Goal: Information Seeking & Learning: Learn about a topic

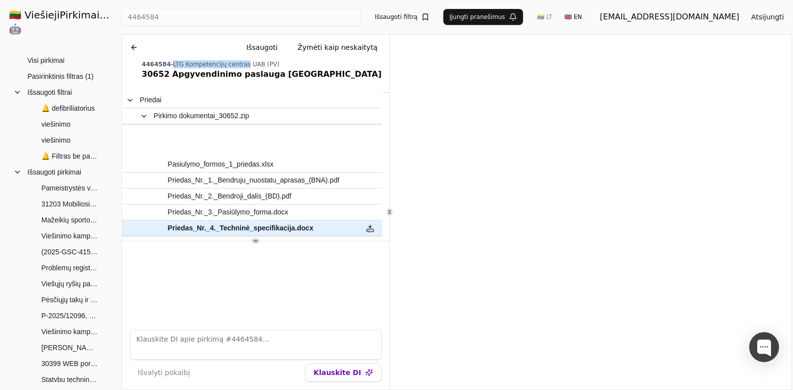
click at [254, 253] on span "Priedas_Nr._5._Sutartis_specialioji_dalis.docx" at bounding box center [239, 260] width 142 height 14
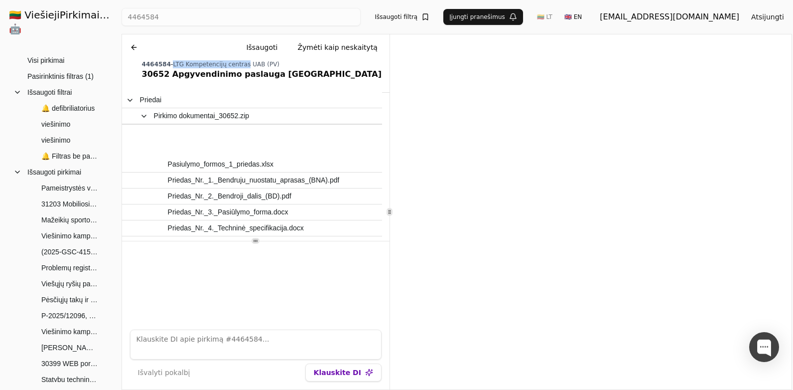
scroll to position [69, 0]
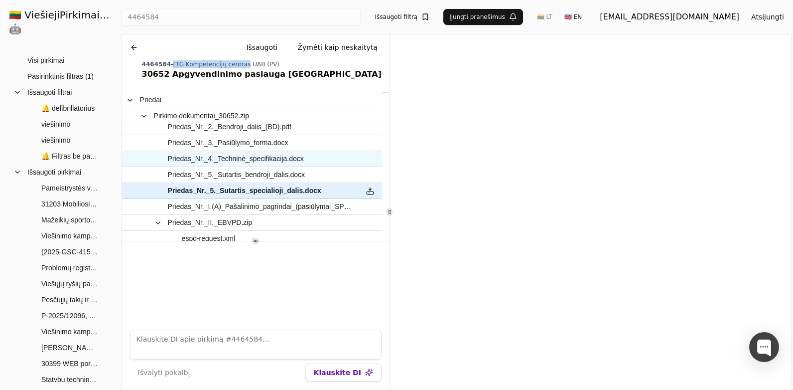
click at [207, 159] on span "Priedas_Nr._4._Techninė_specifikacija.docx" at bounding box center [236, 158] width 136 height 14
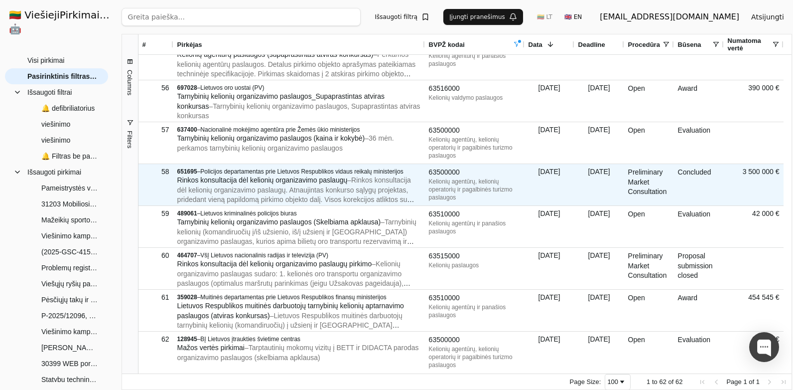
click at [413, 189] on div "Rinkos konsultacija dėl kelionių organizavimo paslaugų – Rinkos konsultacija dė…" at bounding box center [299, 189] width 244 height 29
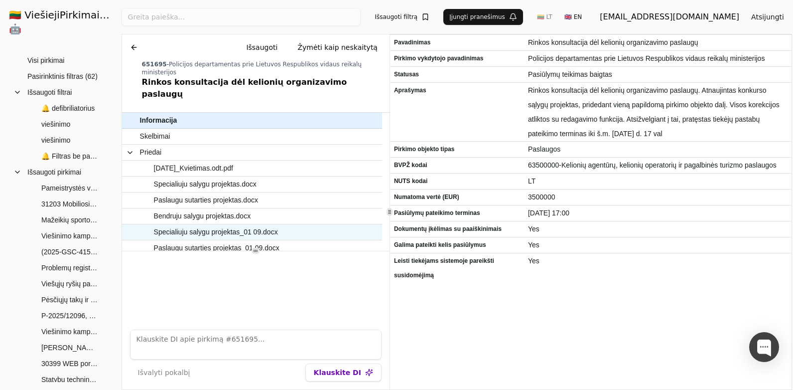
click at [234, 225] on span "Specialiuju salygu projektas_01 09.docx" at bounding box center [216, 232] width 124 height 14
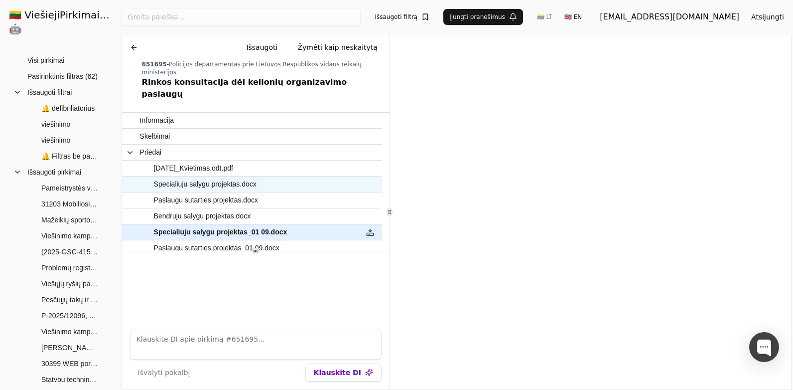
click at [286, 177] on span "Specialiuju salygu projektas.docx" at bounding box center [247, 184] width 214 height 14
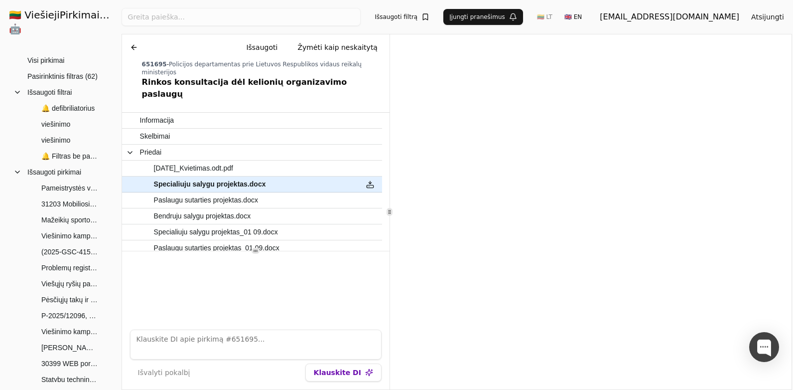
click at [133, 47] on button at bounding box center [134, 47] width 16 height 18
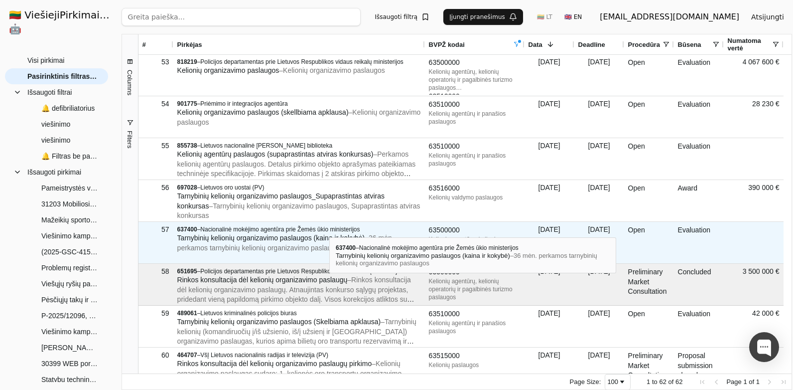
scroll to position [2127, 0]
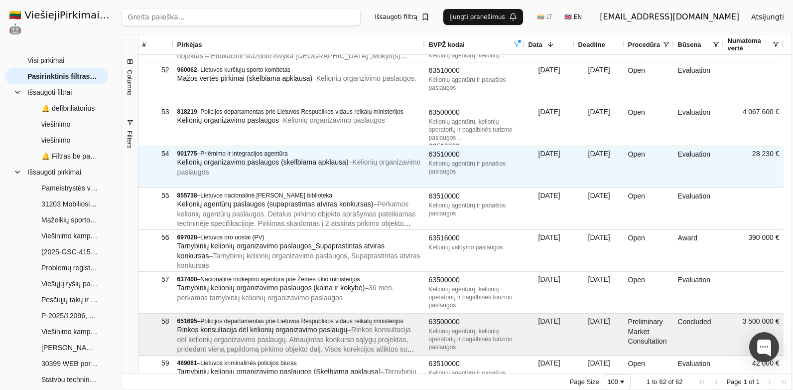
click at [328, 169] on div "Kelionių organizavimo paslaugos (skellbiama apklausa) – Kelionių organizavimo p…" at bounding box center [299, 166] width 244 height 19
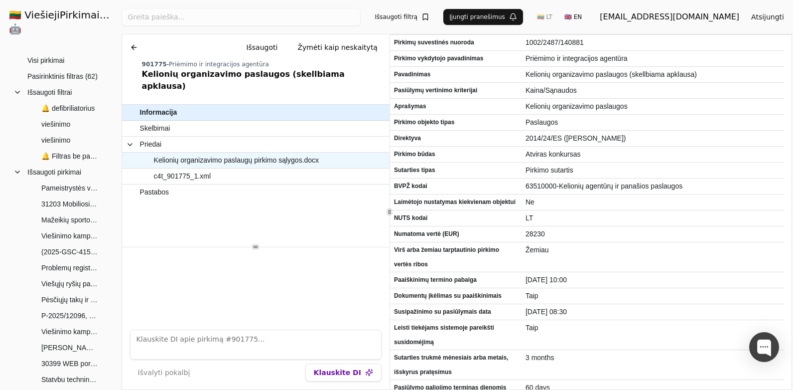
click at [305, 153] on span "Kelionių organizavimo paslaugų pirkimo sąlygos.docx" at bounding box center [236, 160] width 165 height 14
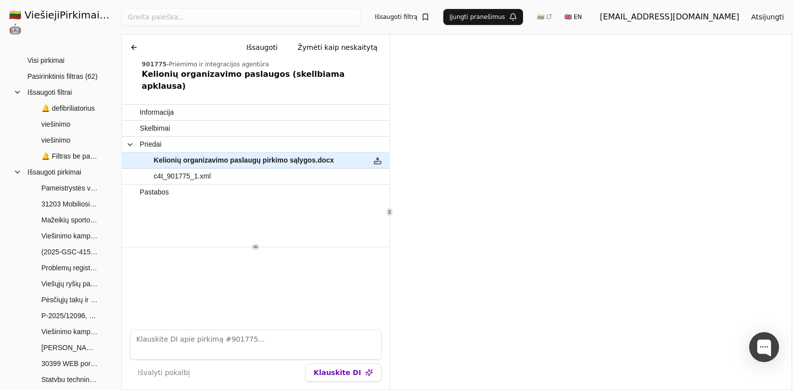
click at [135, 47] on button at bounding box center [134, 47] width 16 height 18
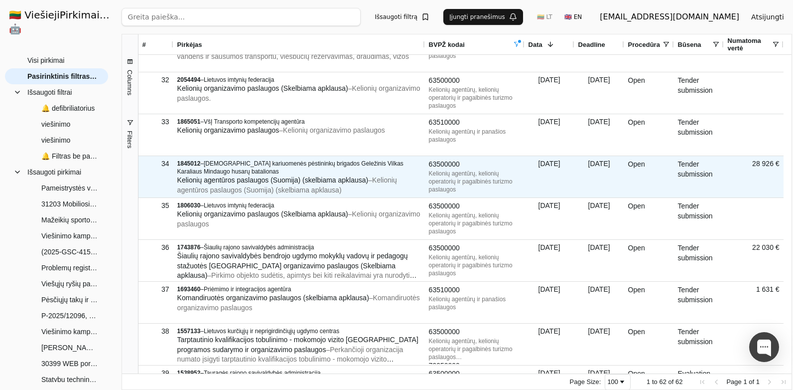
click at [225, 182] on span "Kelionių agentūros paslaugos (Suomija) (skelbiama apklausa)" at bounding box center [272, 180] width 191 height 8
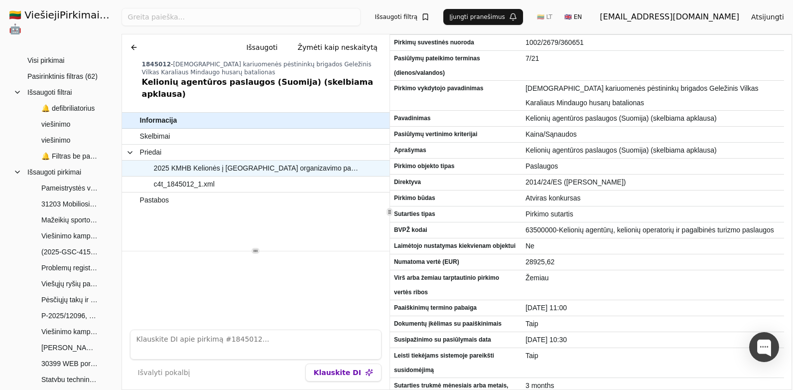
click at [271, 161] on span "2025 KMHB Kelionės į [GEOGRAPHIC_DATA] organizavimo paslauga.doc" at bounding box center [257, 168] width 206 height 14
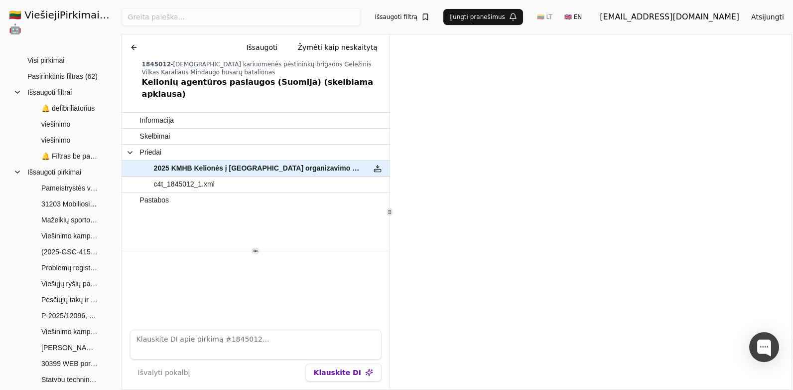
click at [130, 42] on button at bounding box center [134, 47] width 16 height 18
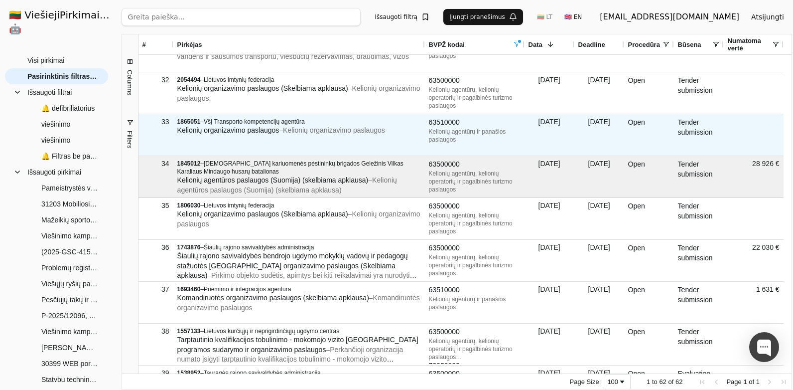
click at [283, 138] on div "1865051 – VšĮ Transporto kompetencijų agentūra Kelionių organizavimo paslaugos …" at bounding box center [299, 127] width 244 height 24
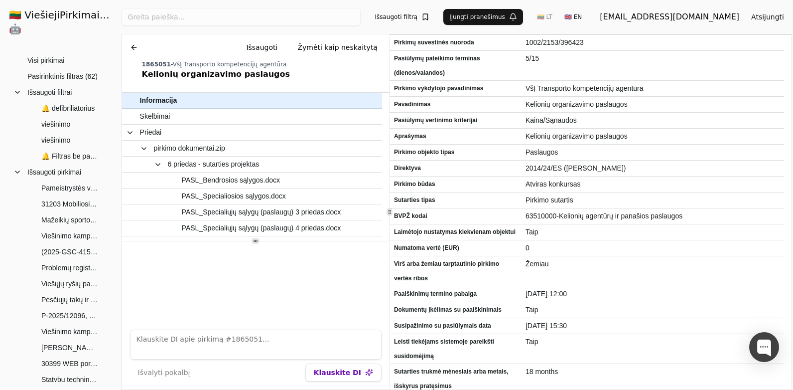
drag, startPoint x: 136, startPoint y: 51, endPoint x: 155, endPoint y: 59, distance: 20.5
click at [136, 51] on button at bounding box center [134, 47] width 16 height 18
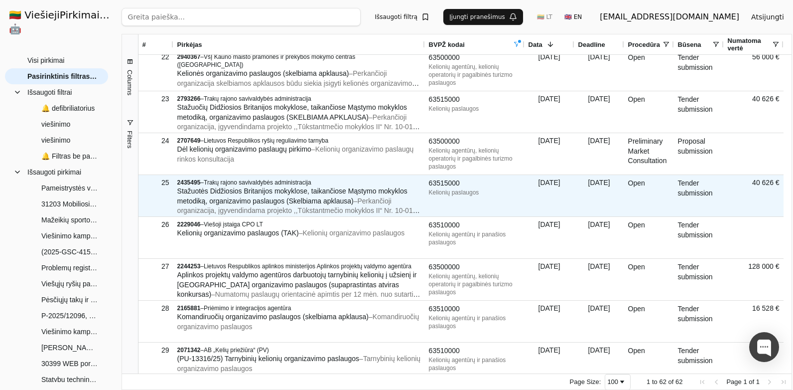
scroll to position [881, 0]
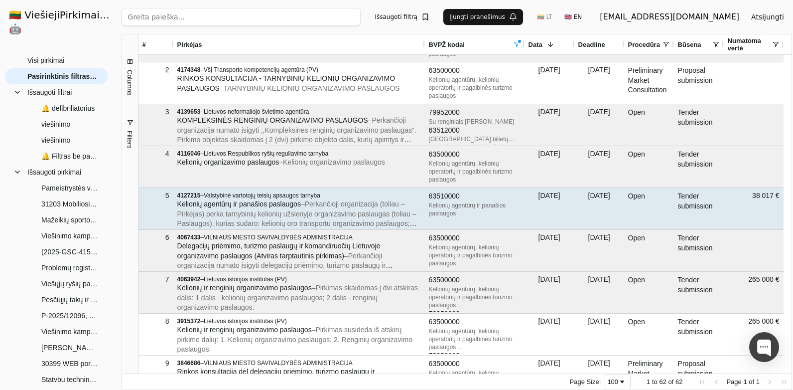
click at [319, 209] on span "– Perkančioji organizacija (toliau – Pirkėjas) perka tarnybinių kelionių užsien…" at bounding box center [297, 243] width 240 height 86
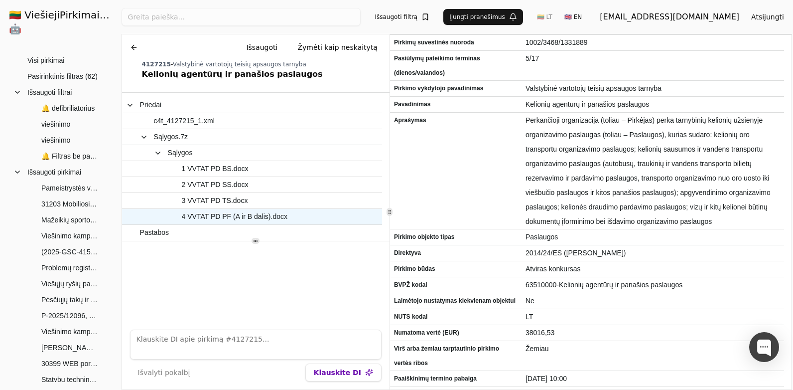
click at [271, 212] on span "4 VVTAT PD PF (A ir B dalis).docx" at bounding box center [235, 216] width 106 height 14
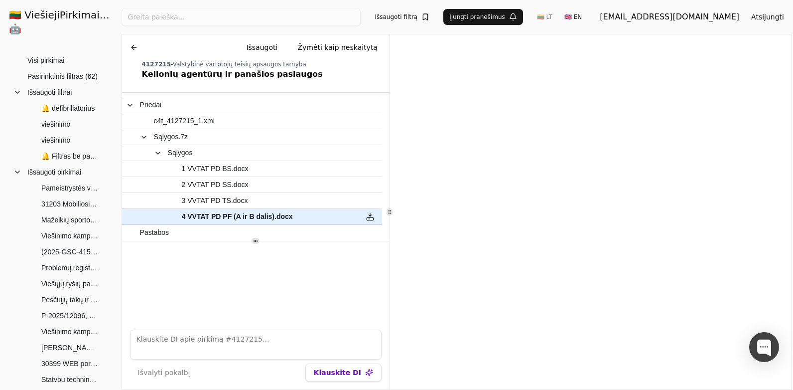
click at [135, 45] on button at bounding box center [134, 47] width 16 height 18
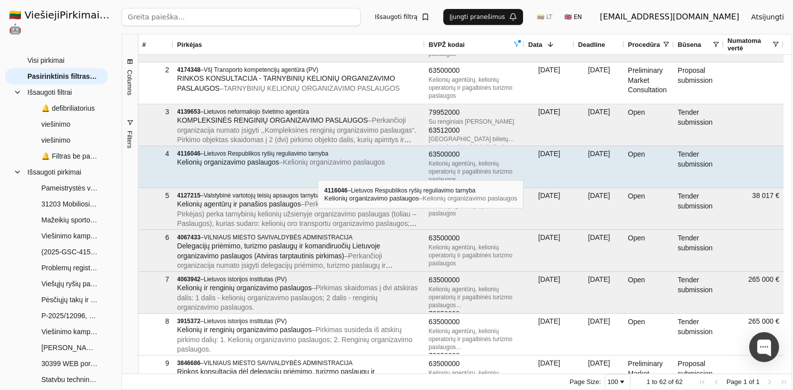
click at [318, 171] on div "4116046 – Lietuvos Respublikos ryšių reguliavimo tarnyba Kelionių organizavimo …" at bounding box center [299, 166] width 252 height 41
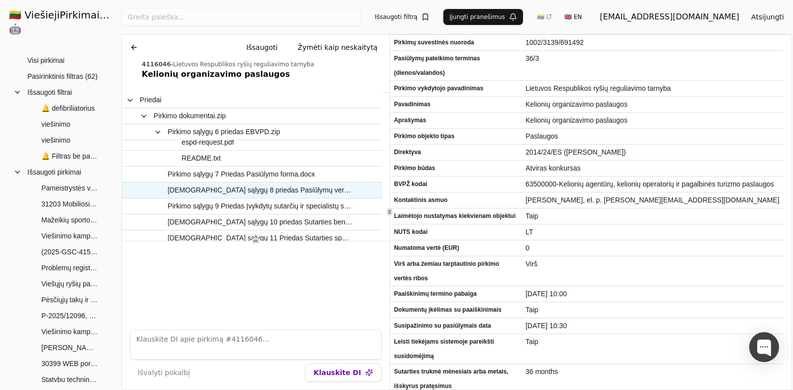
click at [302, 192] on span "[DEMOGRAPHIC_DATA] sąlygų 8 priedas Pasiūlymų vertinimo kriterijai ir sąlygos.d…" at bounding box center [260, 190] width 185 height 14
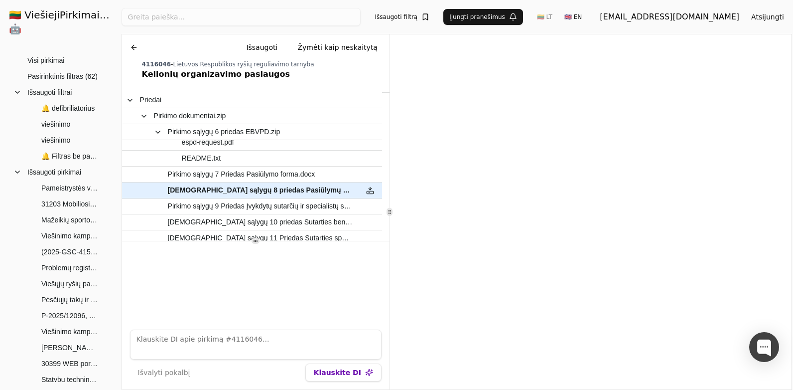
click at [136, 44] on button at bounding box center [134, 47] width 16 height 18
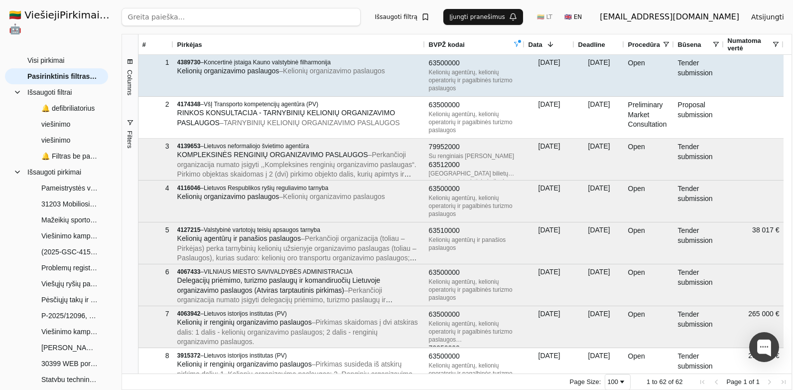
click at [327, 71] on span "– Kelionių organizavimo paslaugos" at bounding box center [332, 71] width 106 height 8
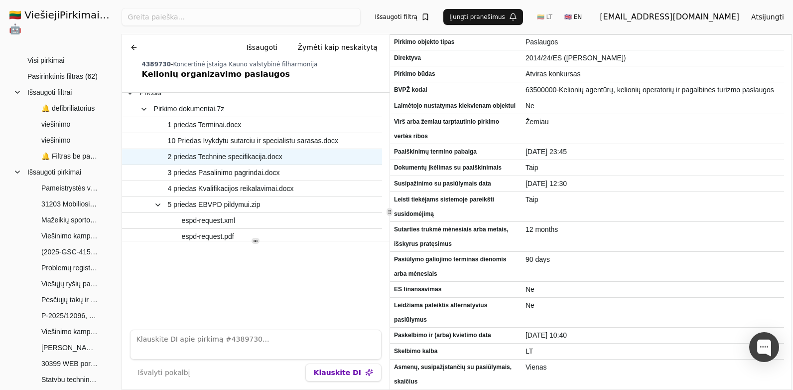
scroll to position [50, 0]
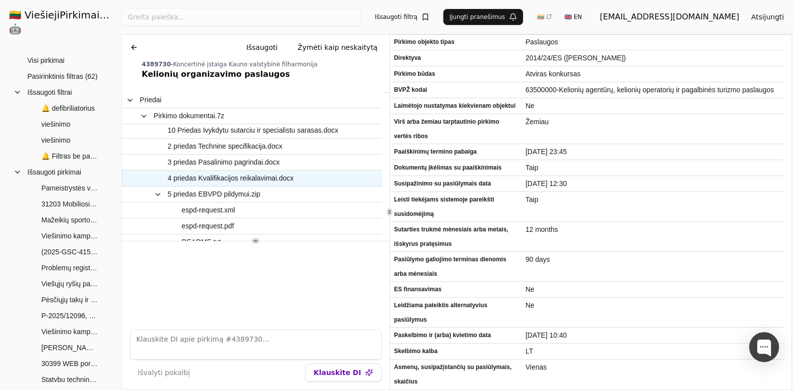
click at [259, 178] on span "4 priedas Kvalifikacijos reikalavimai.docx" at bounding box center [231, 178] width 126 height 14
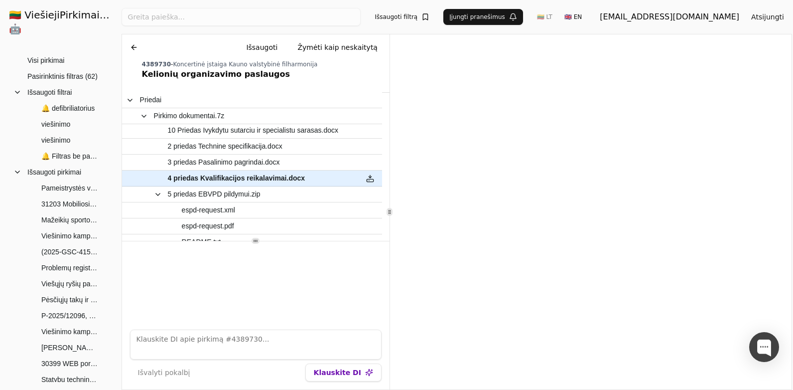
click at [134, 44] on button at bounding box center [134, 47] width 16 height 18
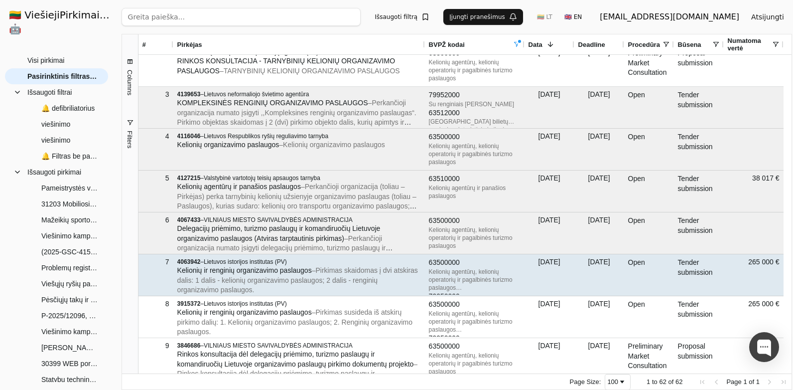
scroll to position [100, 0]
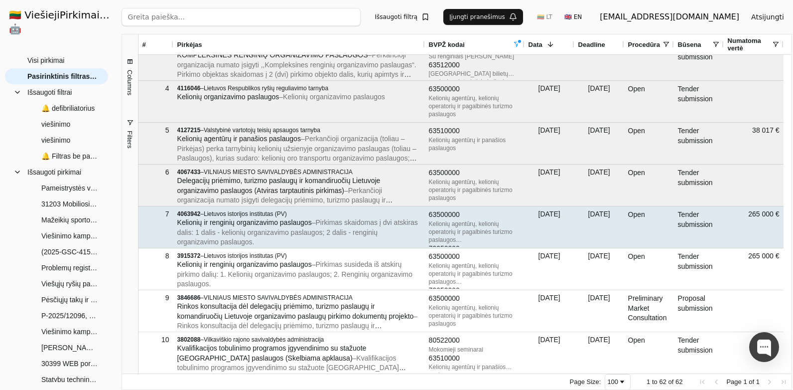
click at [291, 241] on div "Kelionių ir renginių organizavimo paslaugos – Pirkimas skaidomas į dvi atskiras…" at bounding box center [299, 232] width 244 height 29
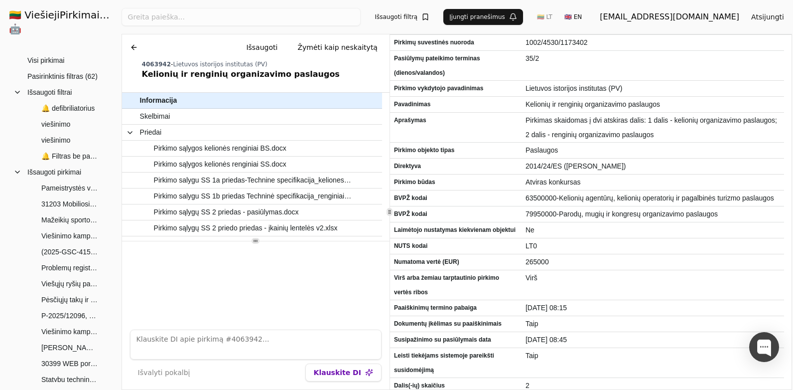
click at [136, 46] on button at bounding box center [134, 47] width 16 height 18
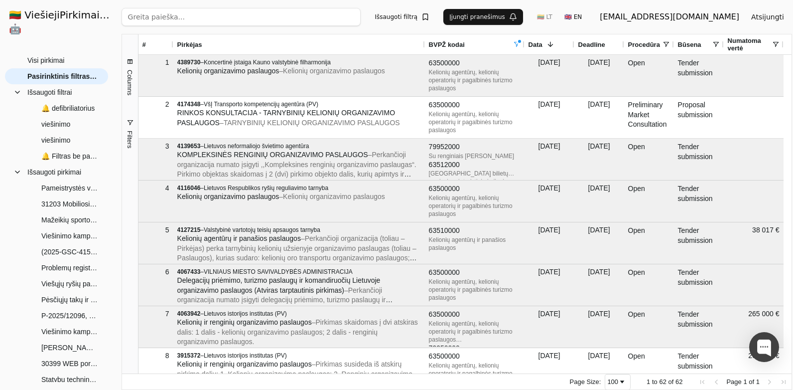
click at [517, 41] on span at bounding box center [517, 44] width 8 height 8
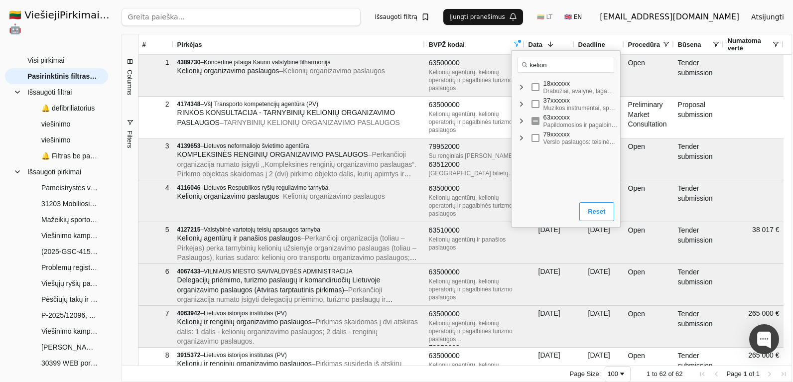
click at [521, 123] on span "Filter List" at bounding box center [522, 121] width 8 height 8
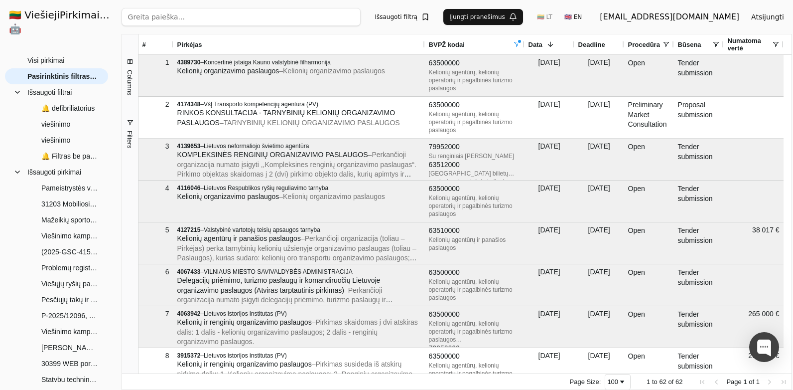
click at [383, 35] on div "Pirkėjas" at bounding box center [299, 44] width 244 height 20
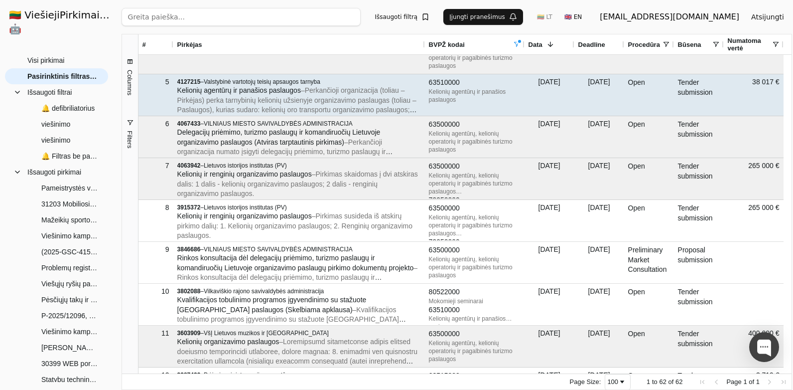
scroll to position [149, 0]
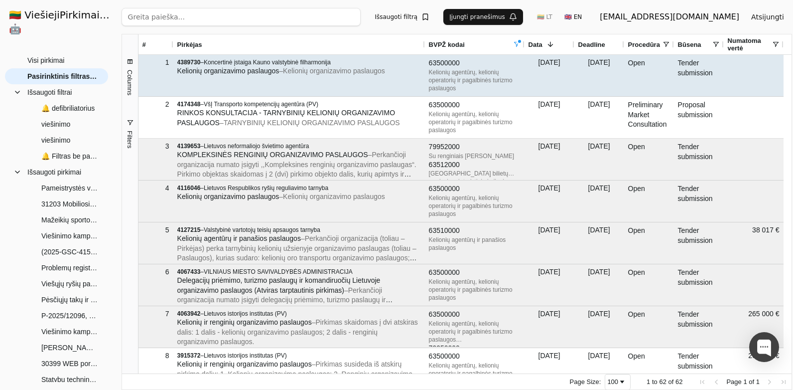
click at [580, 82] on div "[DATE]" at bounding box center [599, 75] width 50 height 41
